Goal: Navigation & Orientation: Find specific page/section

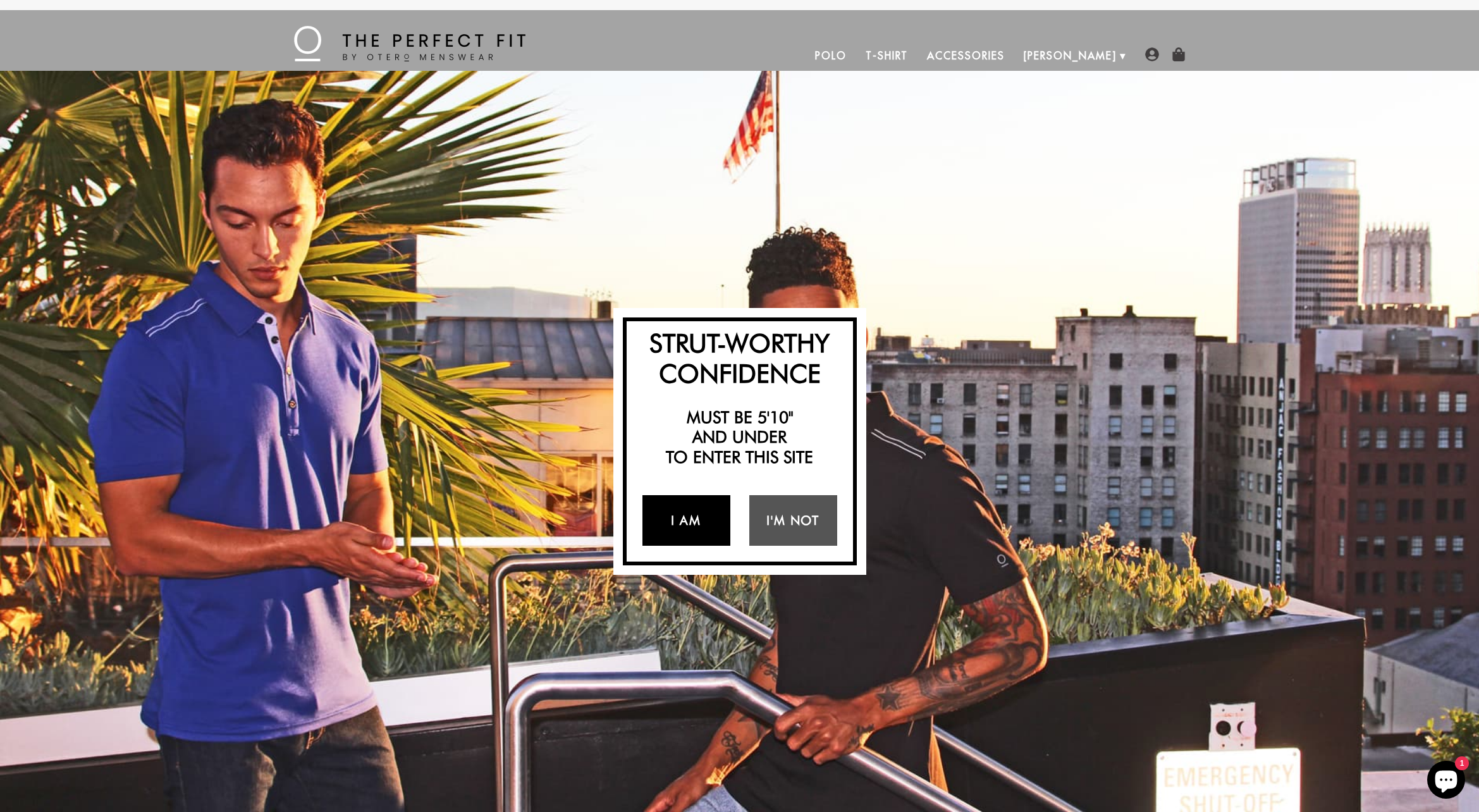
click at [695, 514] on link "I Am" at bounding box center [686, 521] width 88 height 51
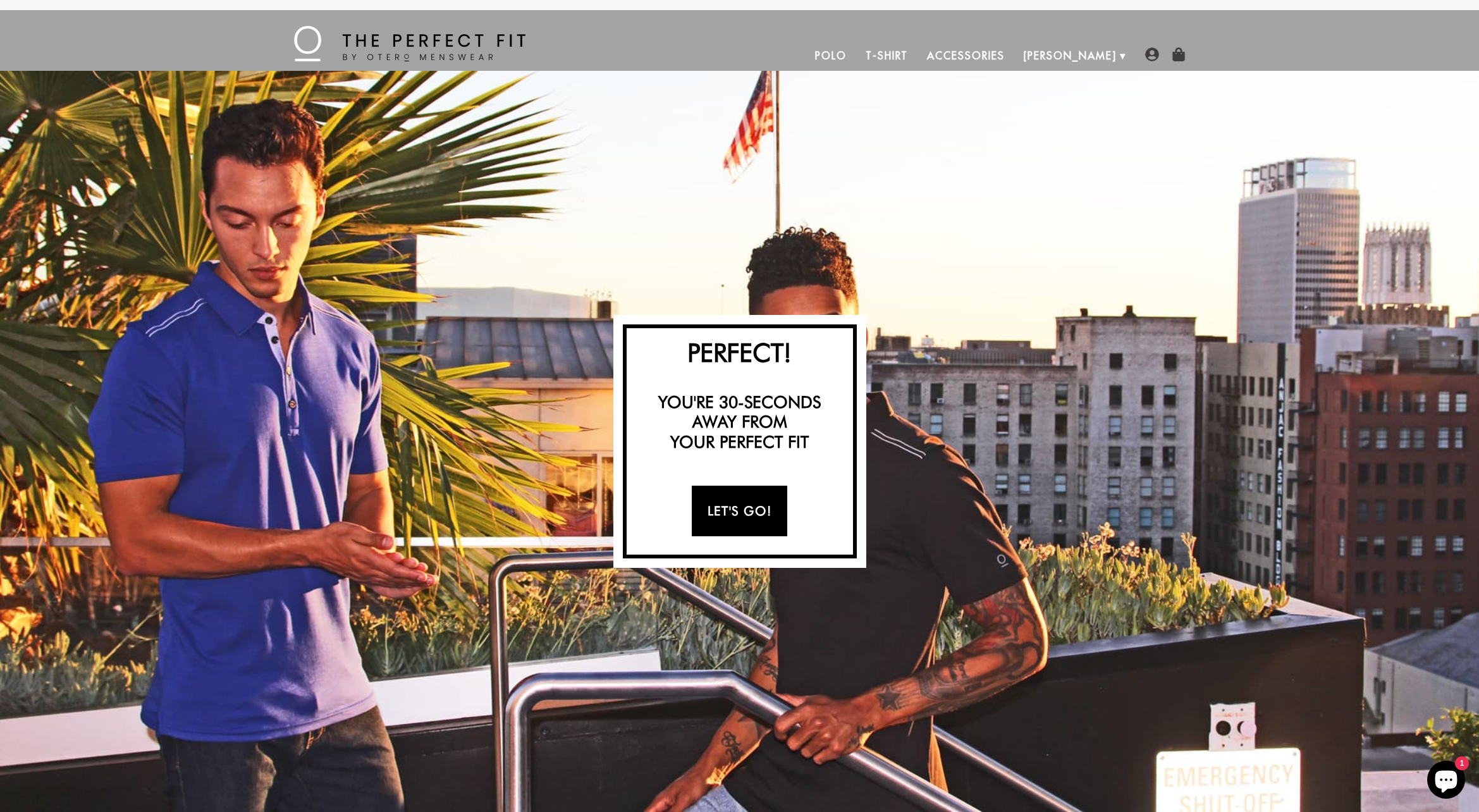
click at [714, 510] on link "Let's Go!" at bounding box center [739, 511] width 95 height 51
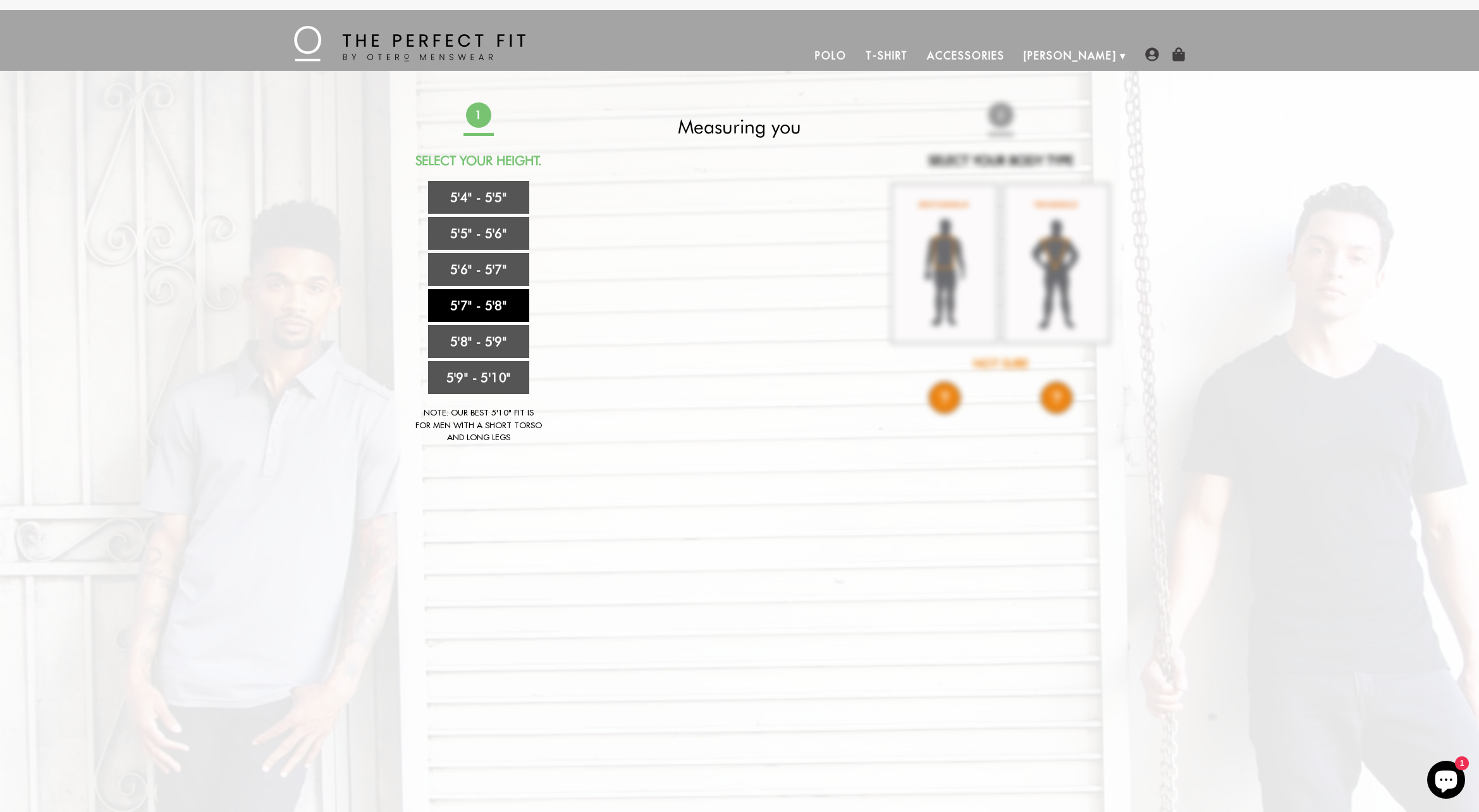
click at [472, 295] on link "5'7" - 5'8"" at bounding box center [479, 305] width 101 height 33
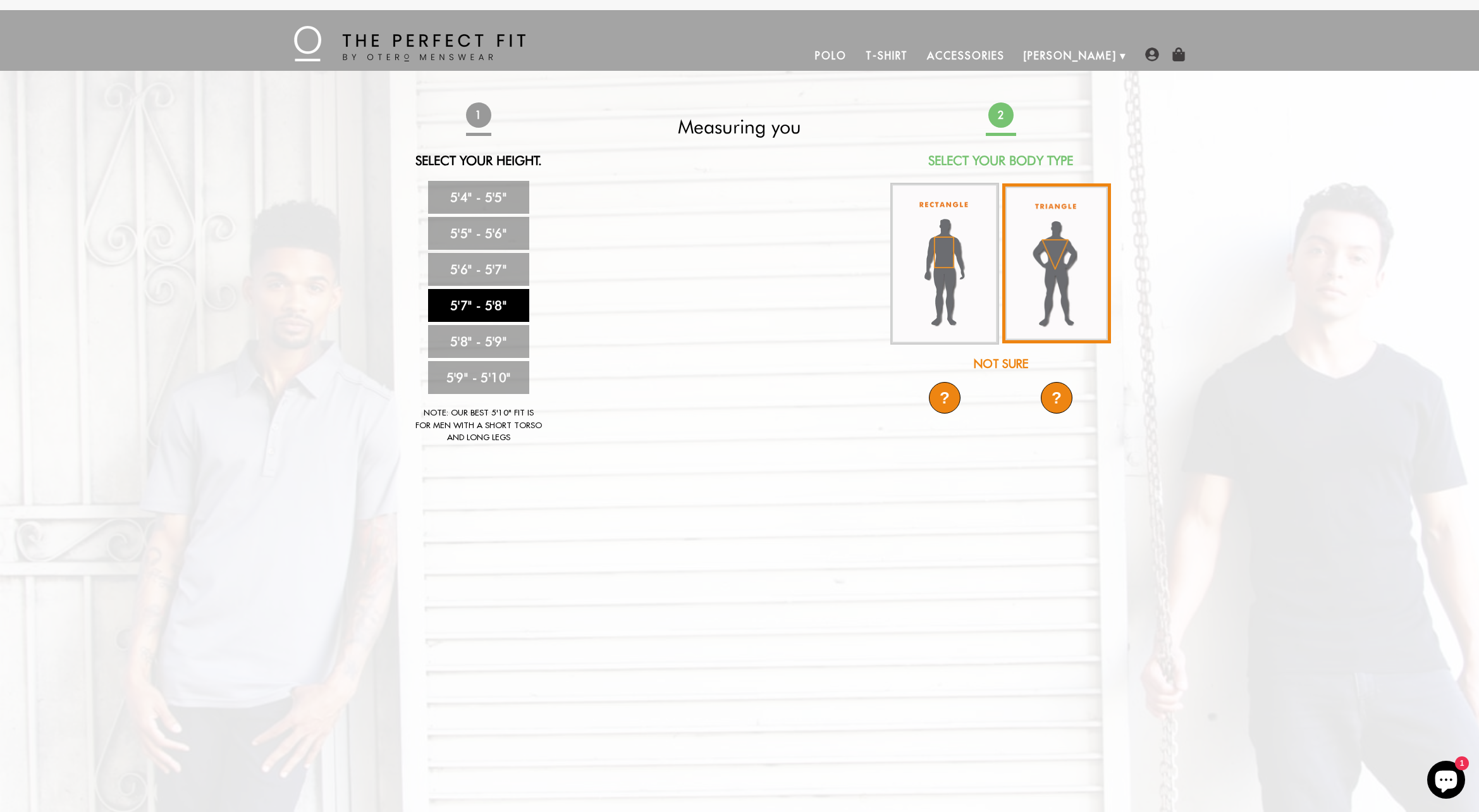
scroll to position [3, 0]
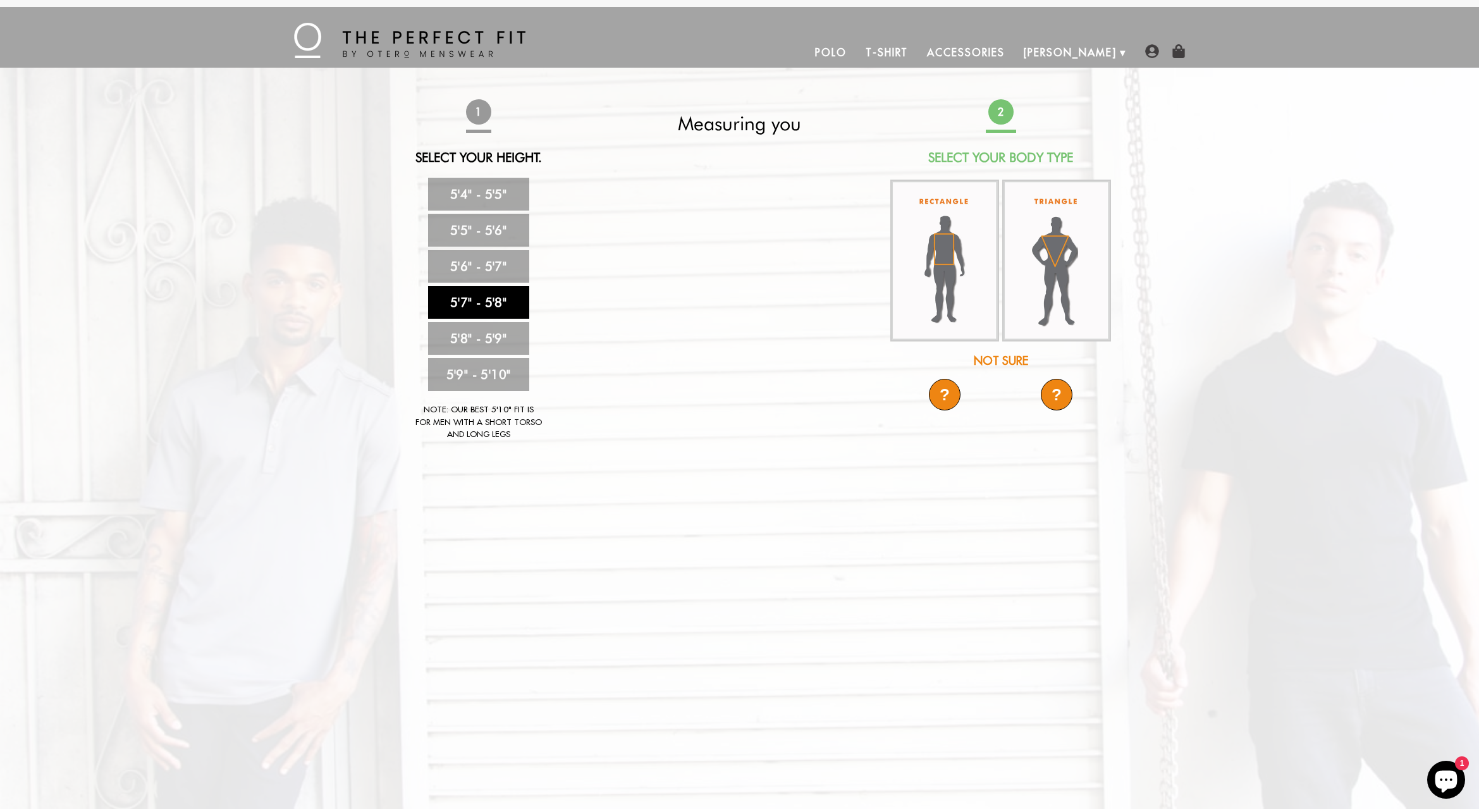
click at [943, 396] on div "?" at bounding box center [945, 394] width 31 height 31
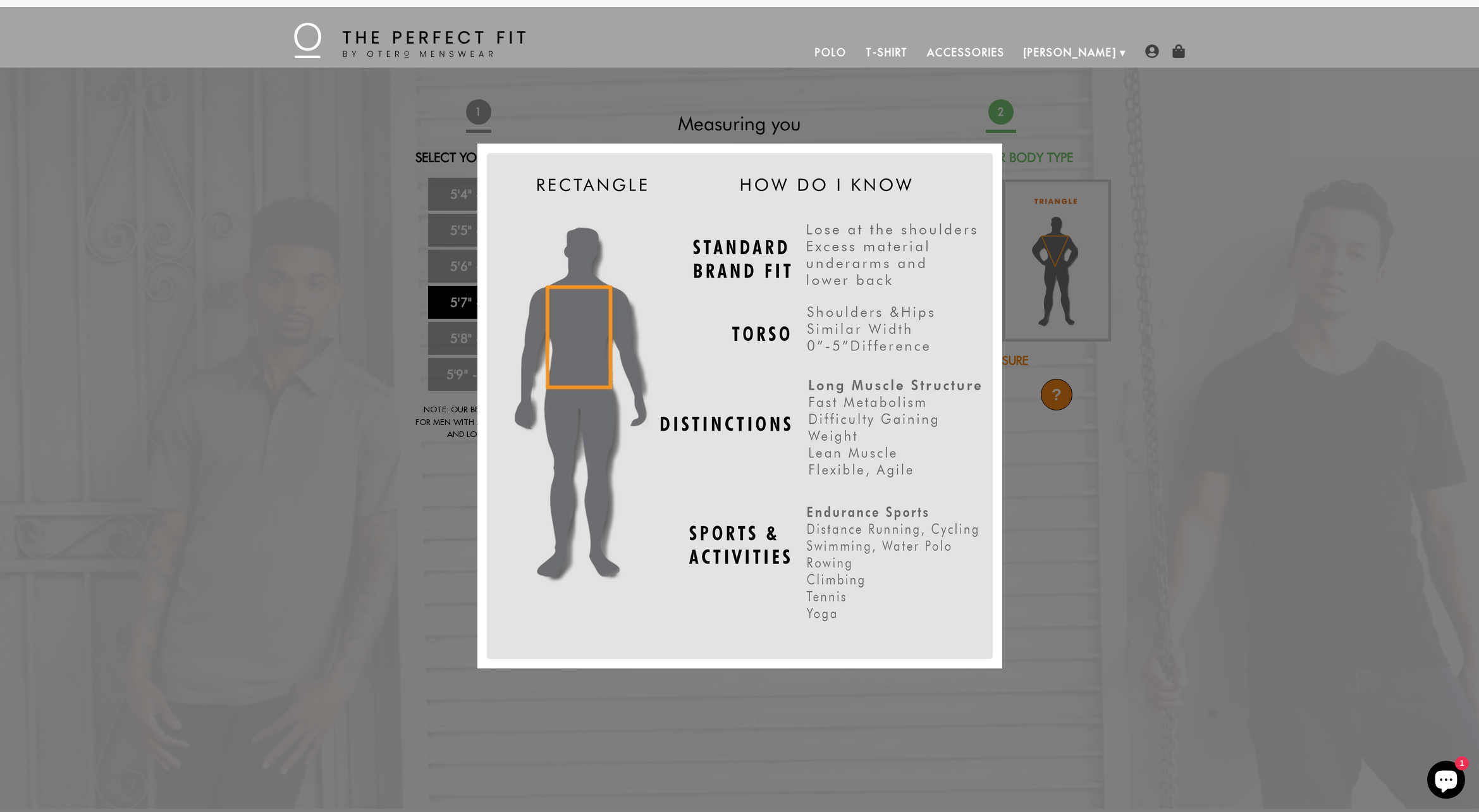
click at [592, 122] on div "X" at bounding box center [739, 406] width 1479 height 812
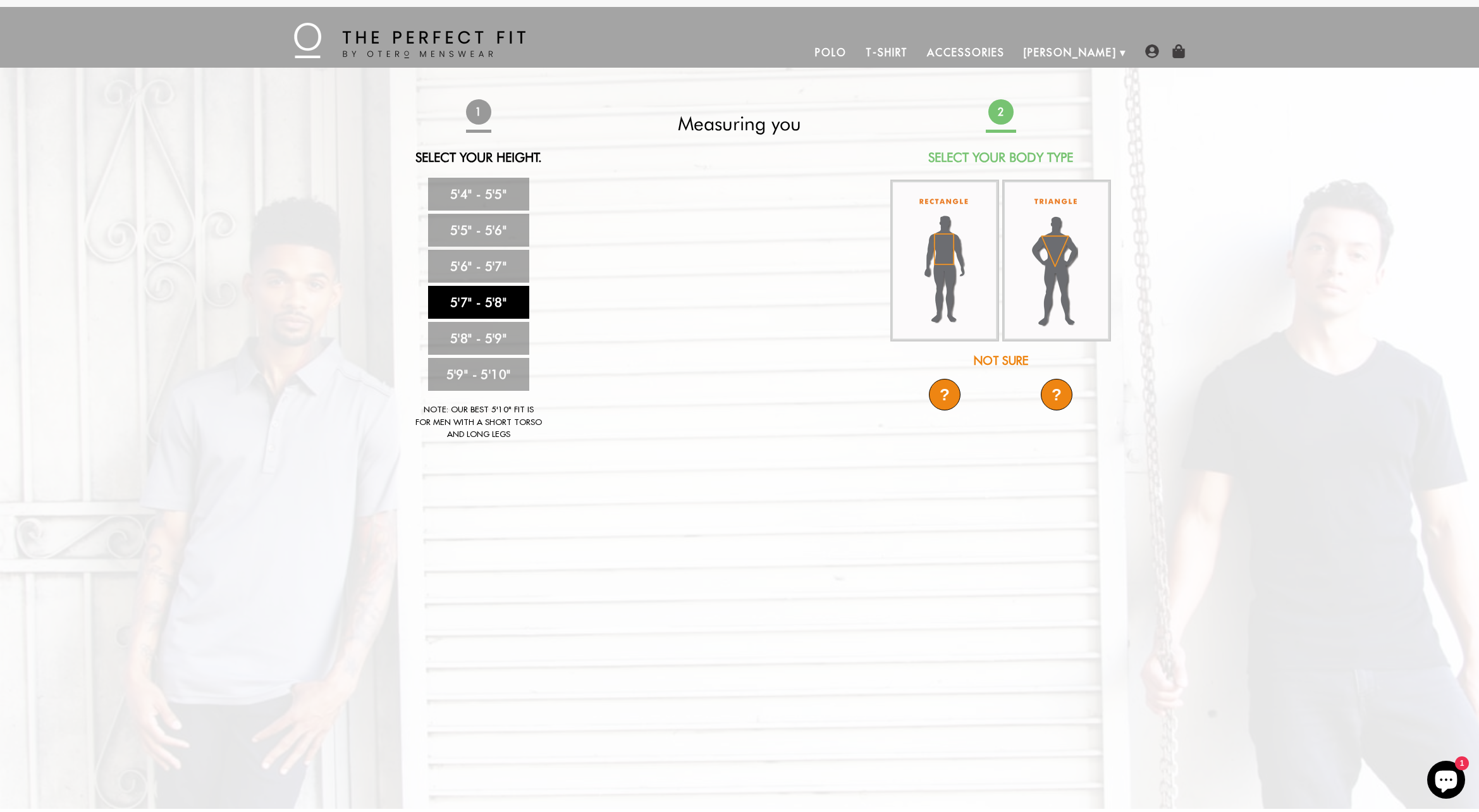
click at [933, 281] on img at bounding box center [945, 261] width 109 height 162
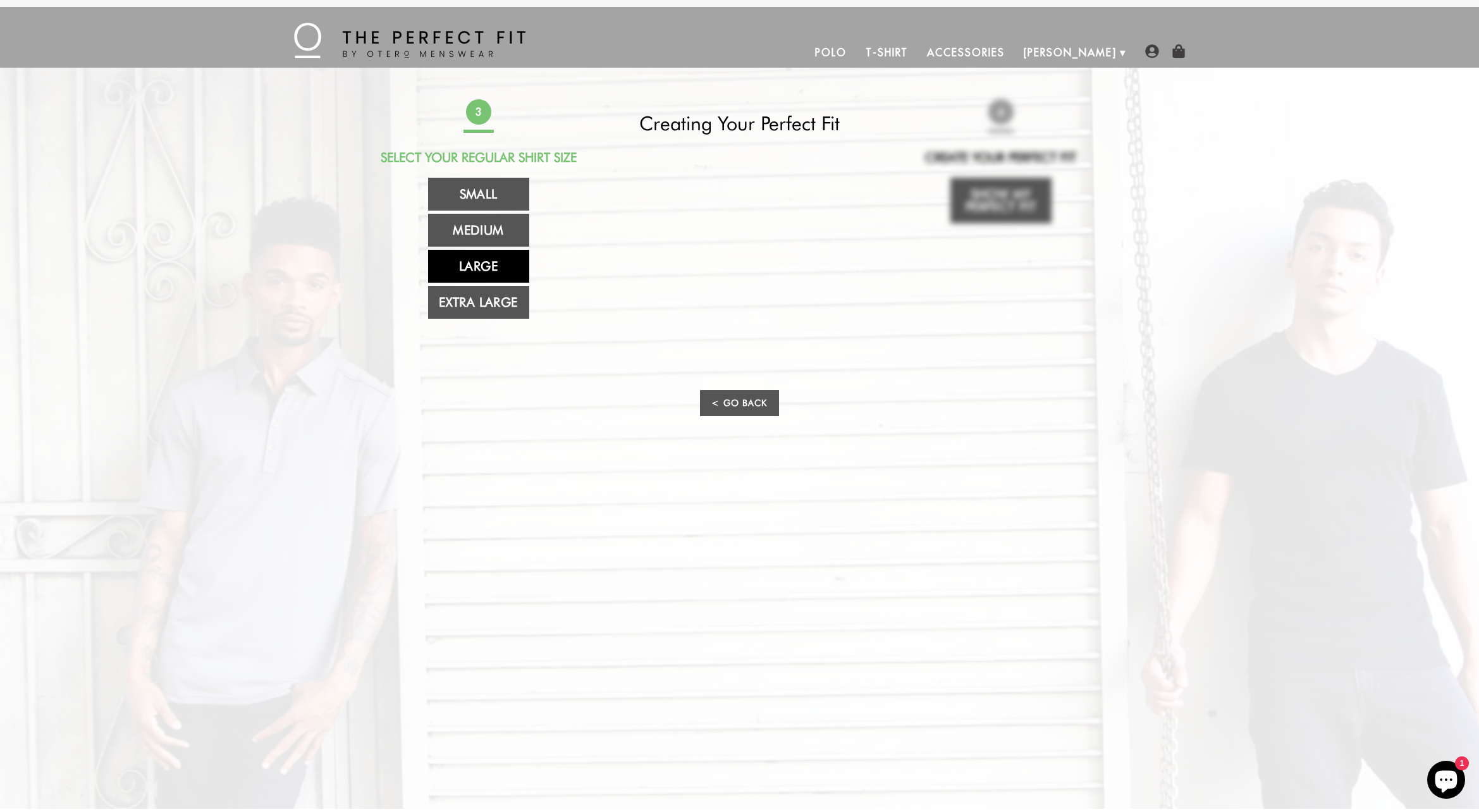
click at [490, 270] on link "Large" at bounding box center [479, 266] width 101 height 33
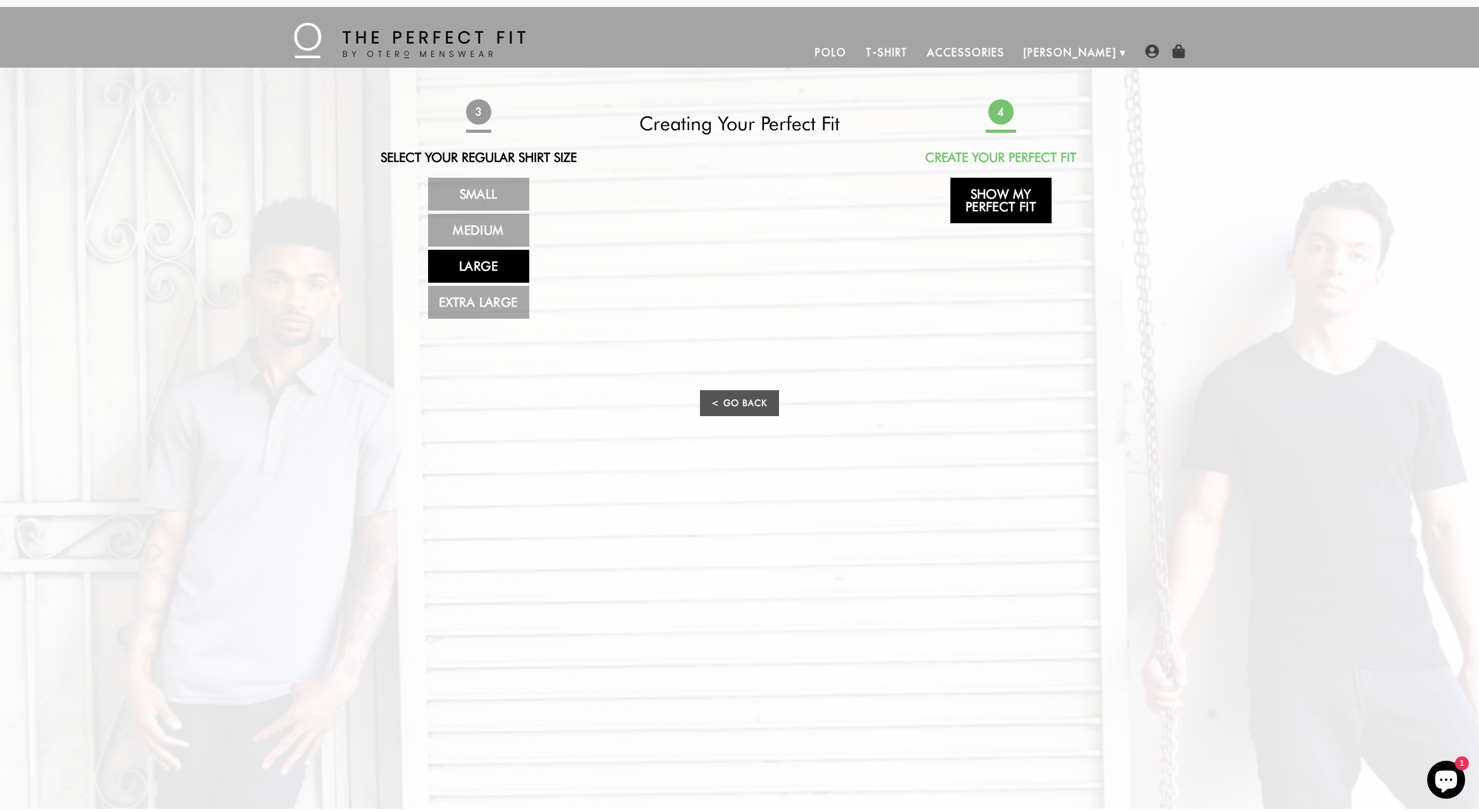
click at [976, 215] on link "Show My Perfect Fit" at bounding box center [1001, 201] width 101 height 45
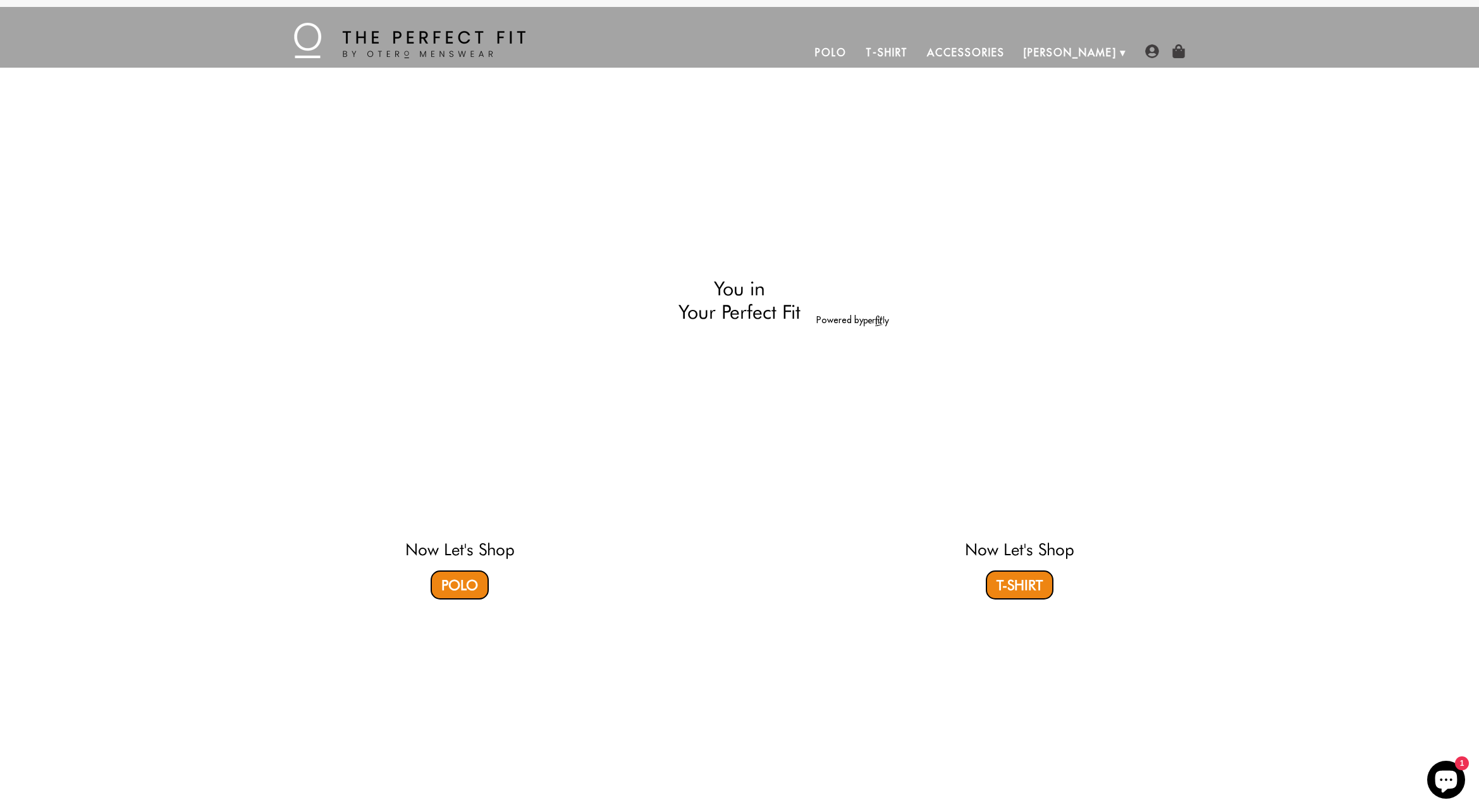
select select "57-58"
select select "L"
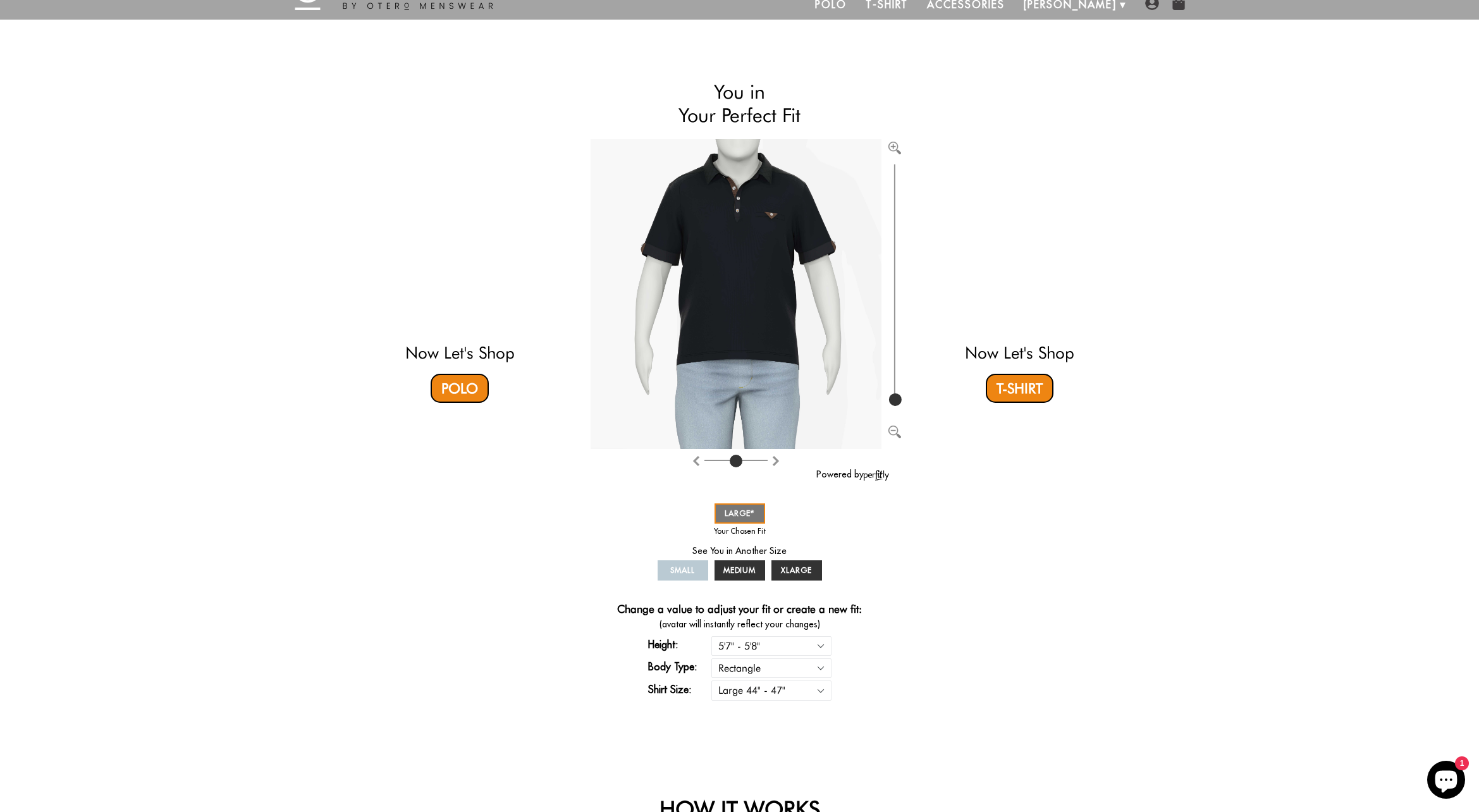
scroll to position [0, 0]
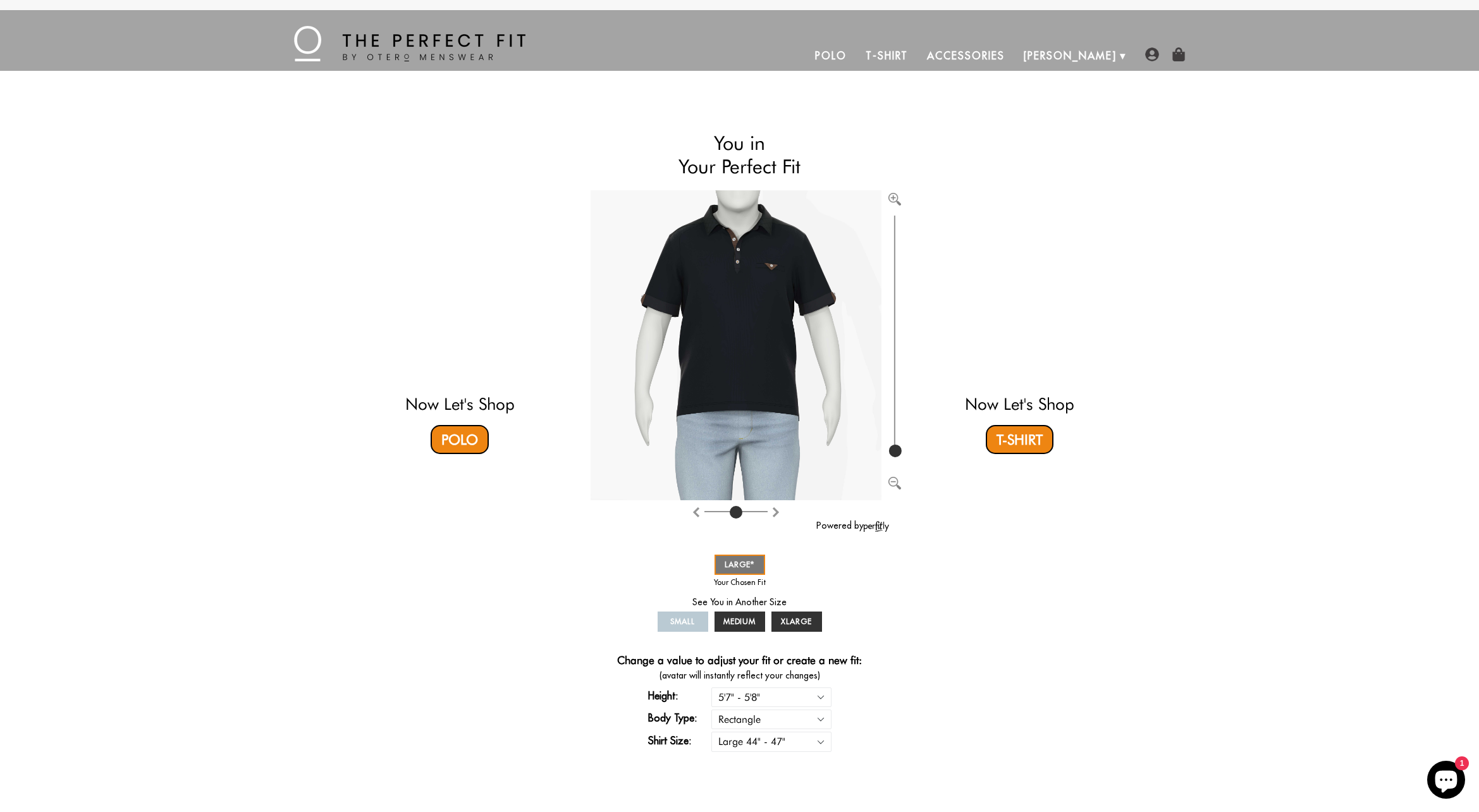
click at [918, 54] on link "T-Shirt" at bounding box center [887, 55] width 61 height 31
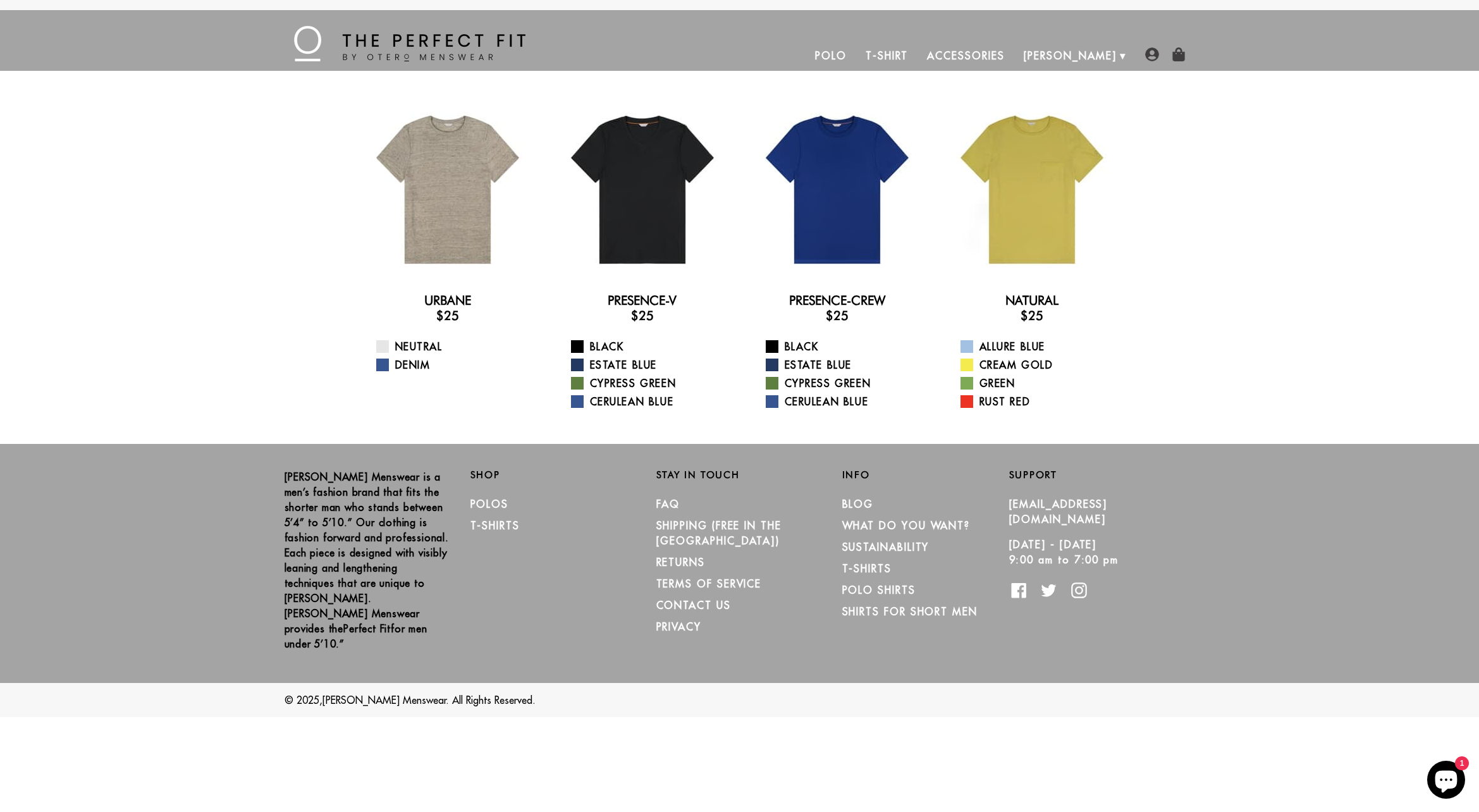
click at [996, 58] on link "Accessories" at bounding box center [966, 55] width 96 height 31
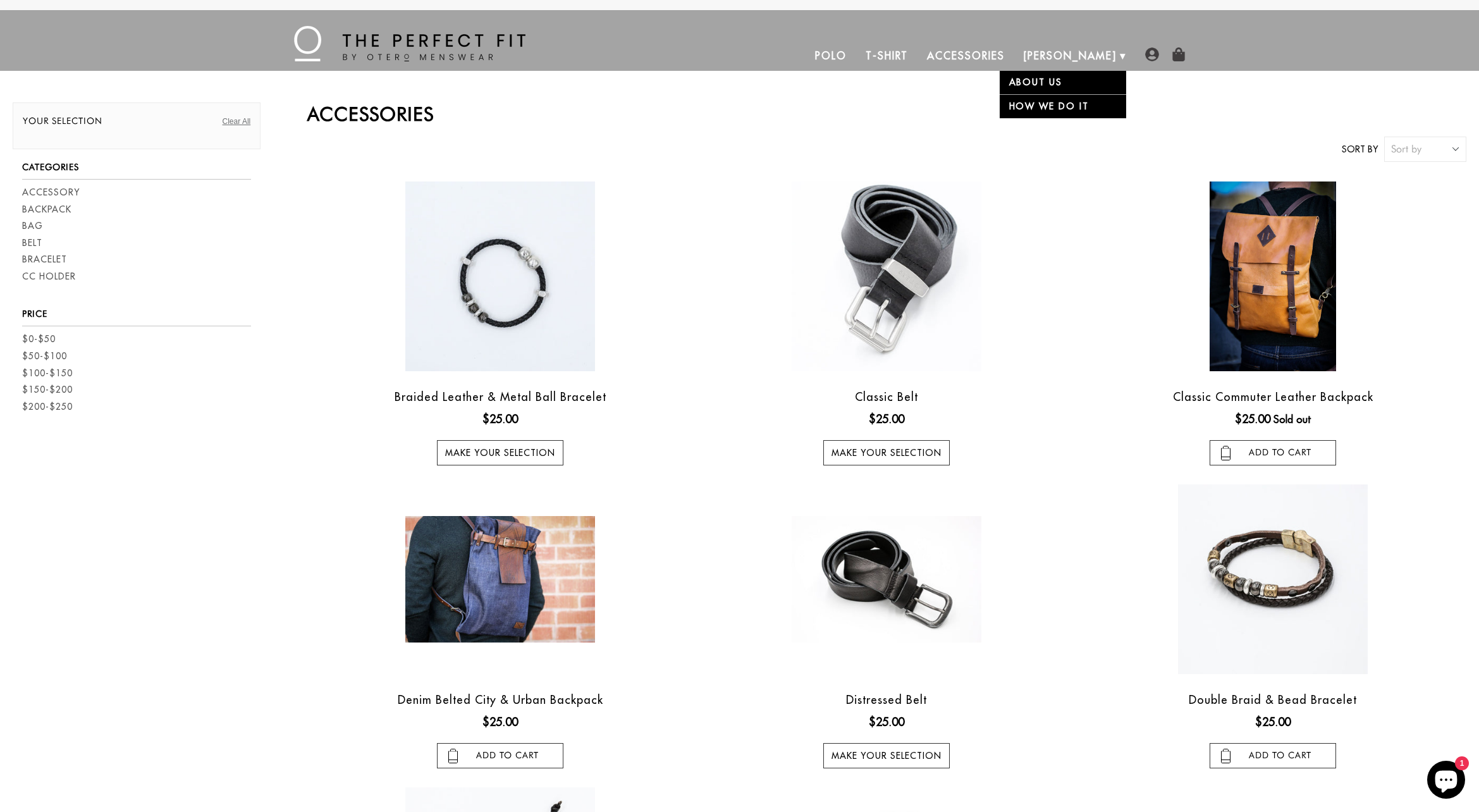
click at [1108, 57] on link "[PERSON_NAME]" at bounding box center [1071, 55] width 112 height 31
